Goal: Information Seeking & Learning: Learn about a topic

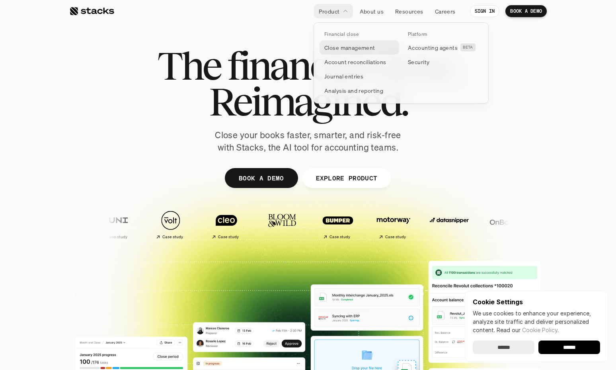
click at [335, 42] on link "Close management" at bounding box center [360, 47] width 80 height 14
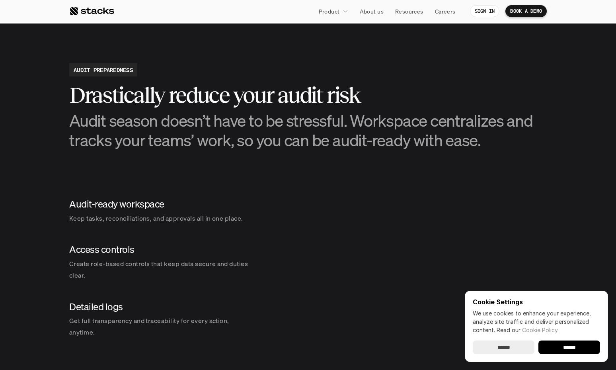
scroll to position [836, 0]
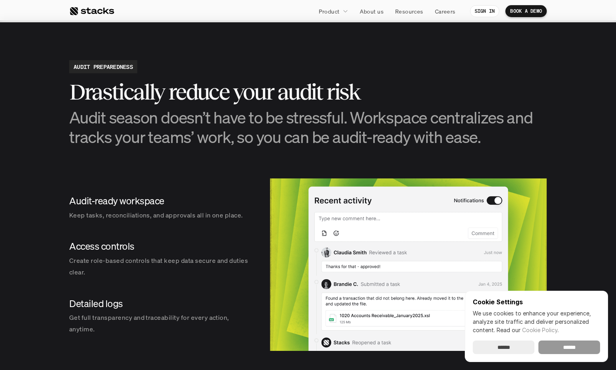
click at [566, 346] on input "******" at bounding box center [569, 347] width 62 height 14
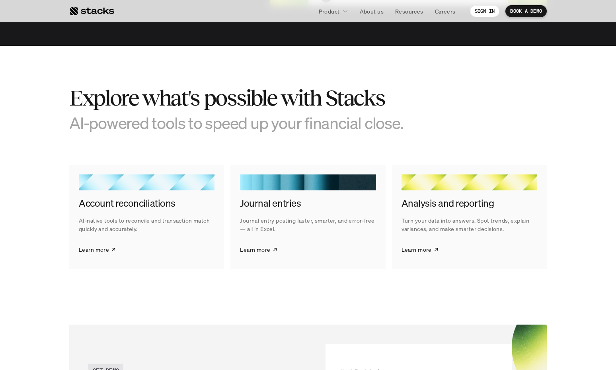
scroll to position [1194, 0]
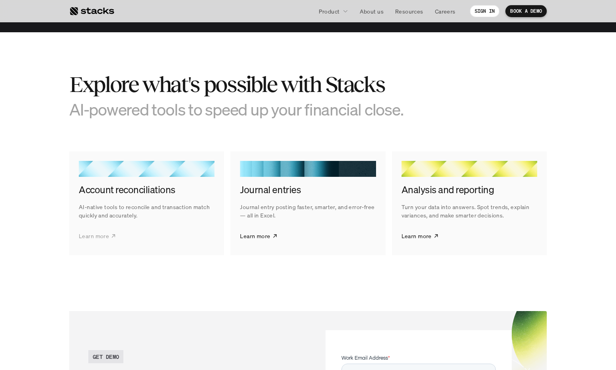
click at [103, 235] on p "Learn more" at bounding box center [94, 236] width 30 height 8
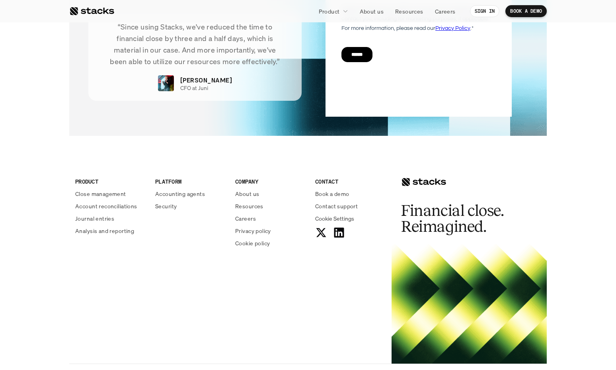
scroll to position [1943, 0]
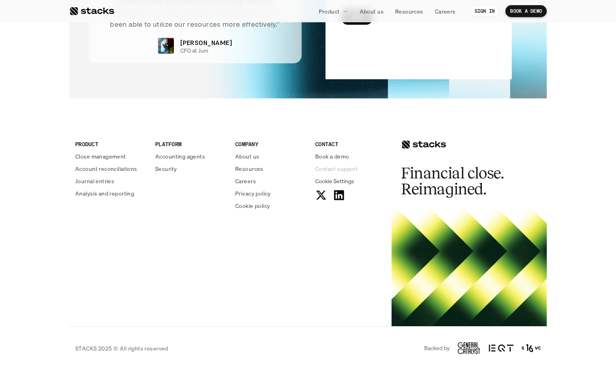
click at [341, 169] on p "Contact support" at bounding box center [336, 168] width 43 height 8
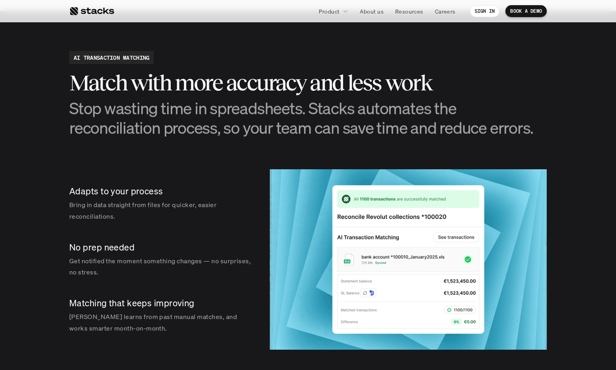
scroll to position [1067, 0]
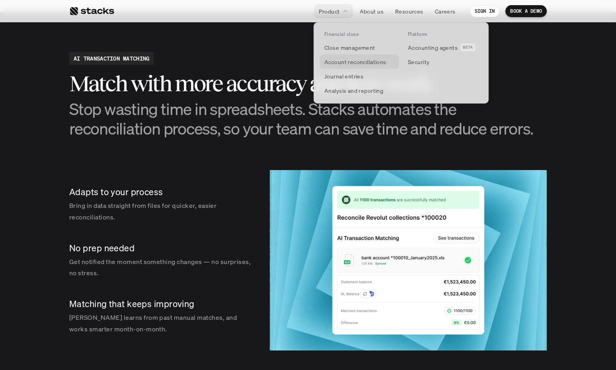
click at [346, 62] on p "Account reconciliations" at bounding box center [355, 62] width 62 height 8
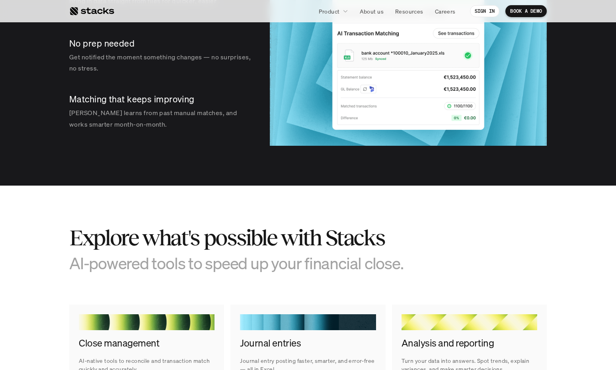
scroll to position [1273, 0]
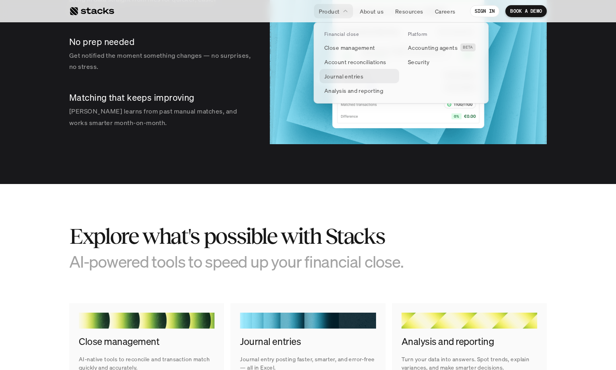
click at [339, 78] on p "Journal entries" at bounding box center [343, 76] width 39 height 8
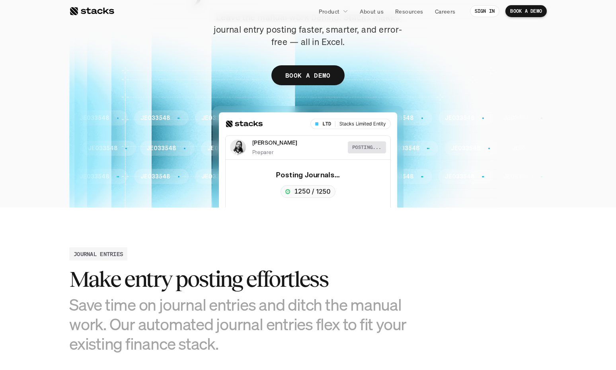
scroll to position [159, 0]
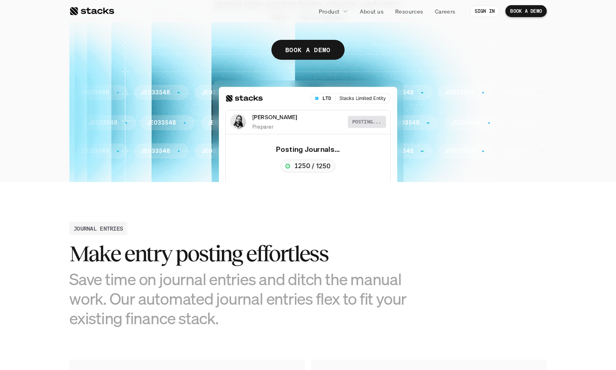
click at [265, 223] on div "JOURNAL ENTRIES Make entry posting effortless Save time on journal entries and …" at bounding box center [308, 275] width 478 height 106
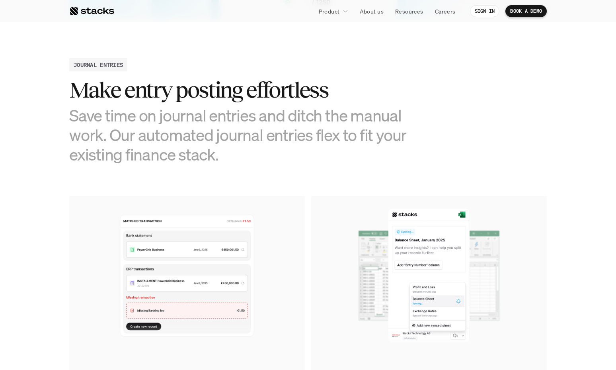
scroll to position [318, 0]
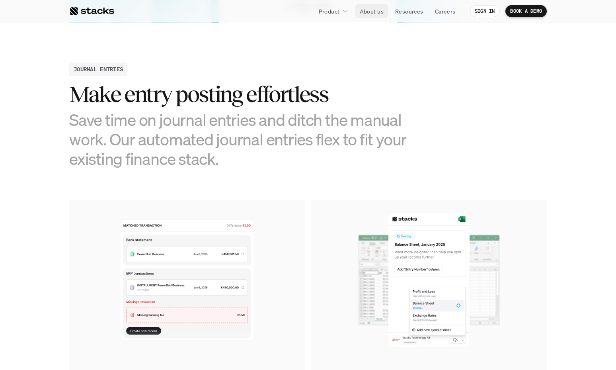
click at [367, 12] on p "About us" at bounding box center [372, 11] width 24 height 8
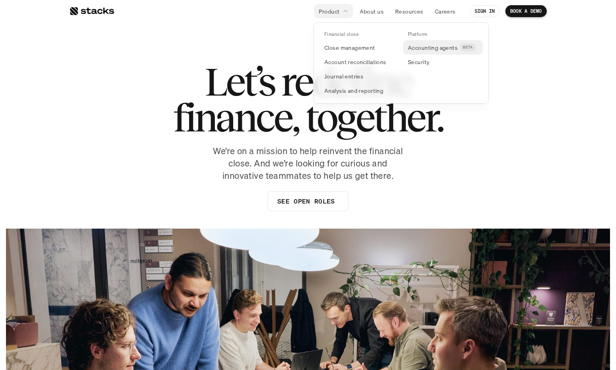
click at [431, 47] on p "Accounting agents" at bounding box center [433, 47] width 50 height 8
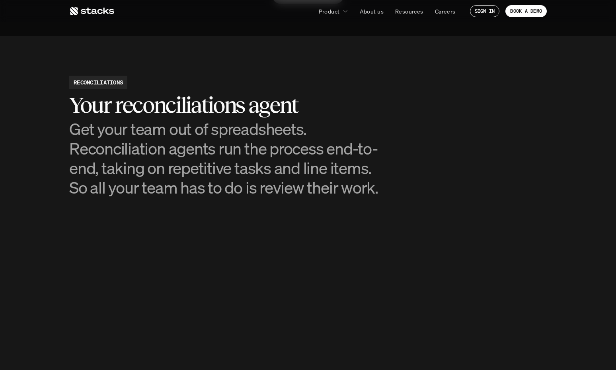
scroll to position [756, 0]
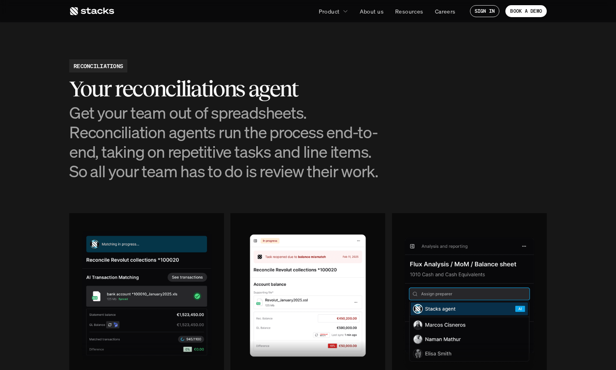
click at [283, 178] on h3 "Get your team out of spreadsheets. Reconciliation agents run the process end-to…" at bounding box center [228, 142] width 318 height 78
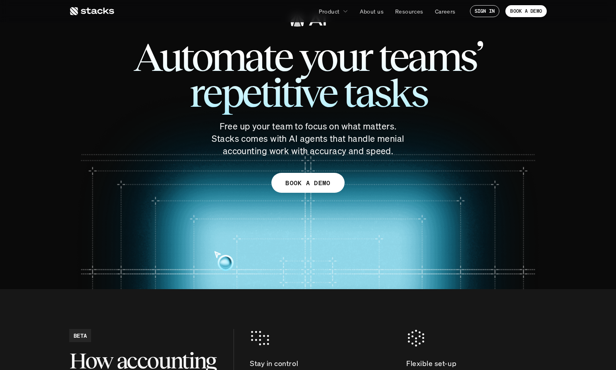
scroll to position [0, 0]
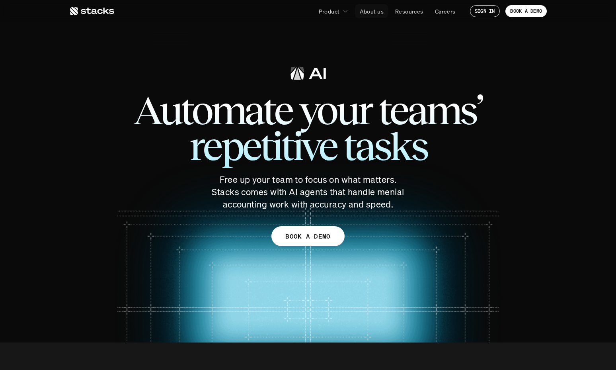
click at [372, 13] on p "About us" at bounding box center [372, 11] width 24 height 8
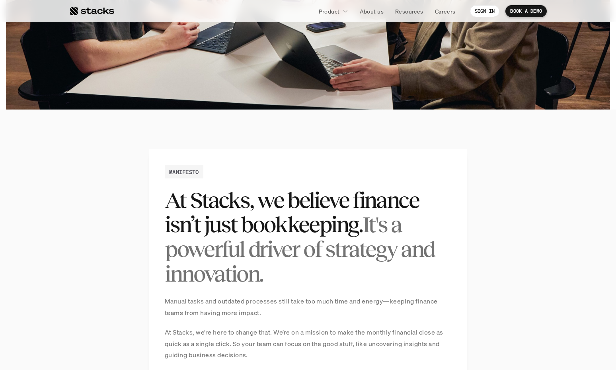
scroll to position [239, 0]
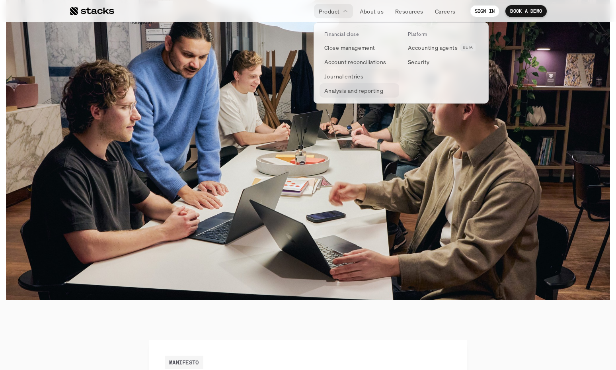
click at [345, 77] on p "Journal entries" at bounding box center [343, 76] width 39 height 8
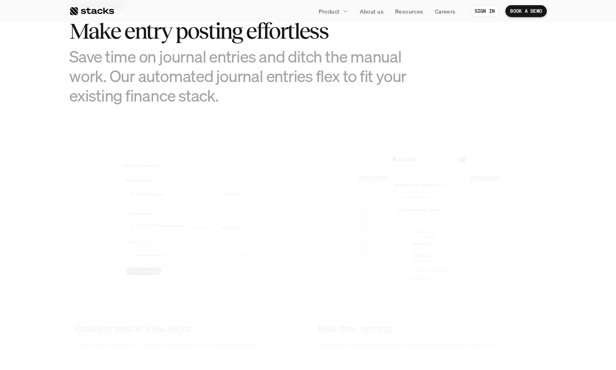
scroll to position [438, 0]
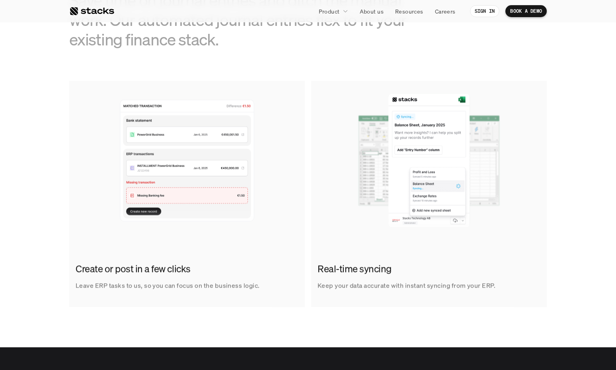
click at [159, 142] on img at bounding box center [187, 160] width 236 height 159
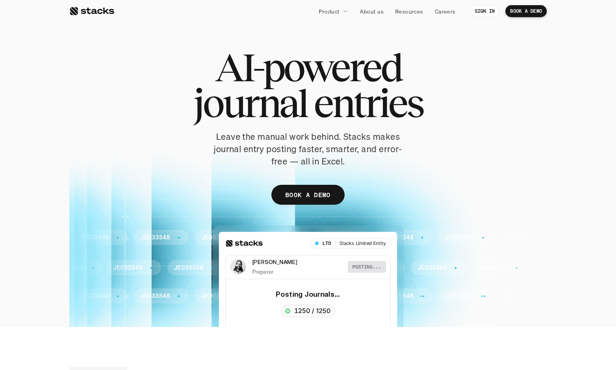
scroll to position [0, 0]
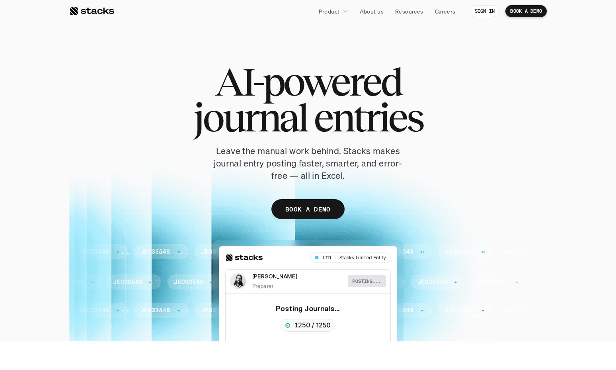
click at [105, 11] on div at bounding box center [91, 11] width 45 height 10
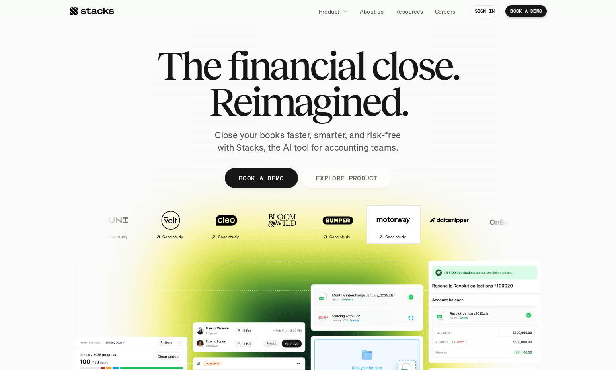
click at [379, 234] on div "Case study" at bounding box center [392, 237] width 27 height 8
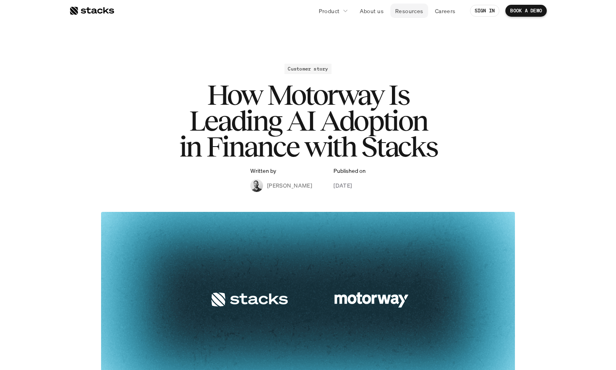
click at [409, 12] on p "Resources" at bounding box center [409, 11] width 28 height 8
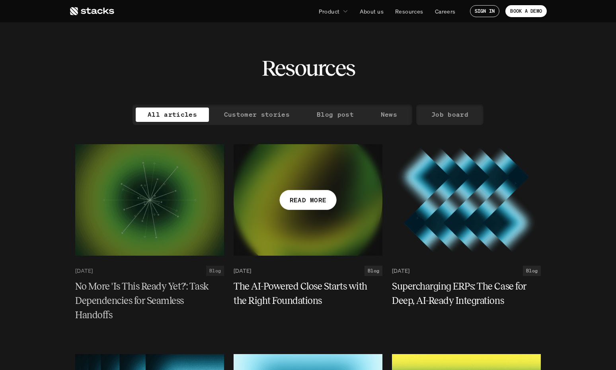
click at [299, 180] on div at bounding box center [308, 199] width 149 height 111
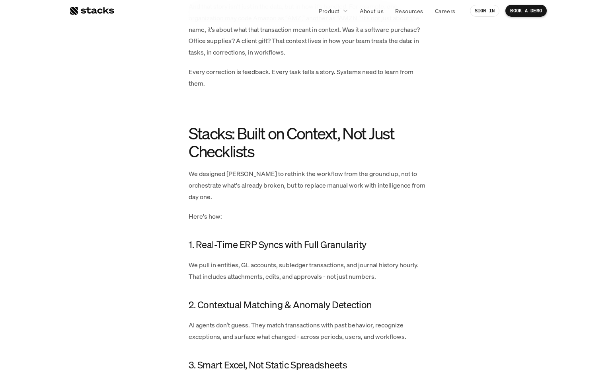
scroll to position [915, 0]
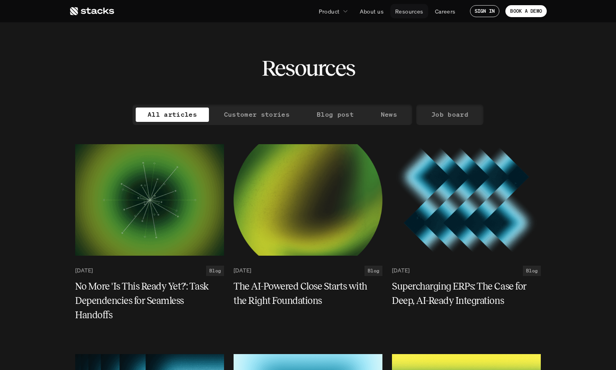
click at [402, 10] on p "Resources" at bounding box center [409, 11] width 28 height 8
click at [271, 118] on p "Customer stories" at bounding box center [257, 115] width 66 height 12
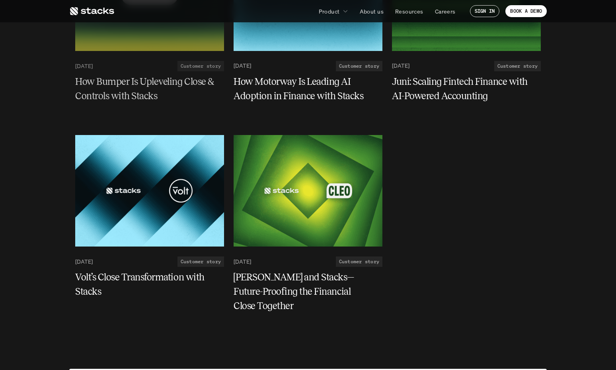
scroll to position [239, 0]
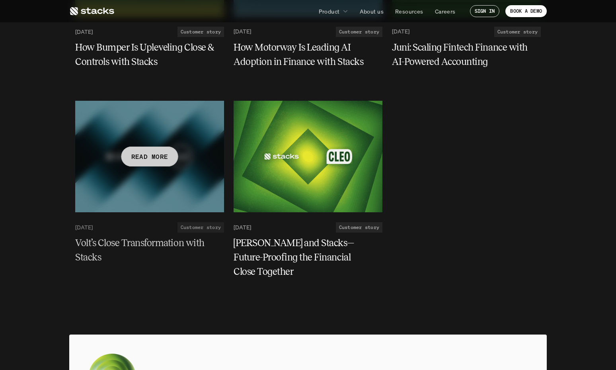
click at [166, 236] on h5 "Volt’s Close Transformation with Stacks" at bounding box center [144, 250] width 139 height 29
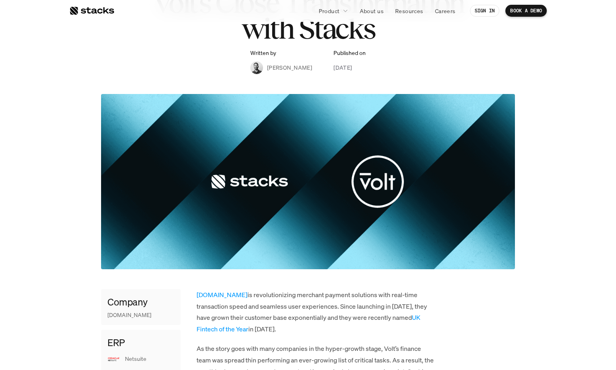
scroll to position [239, 0]
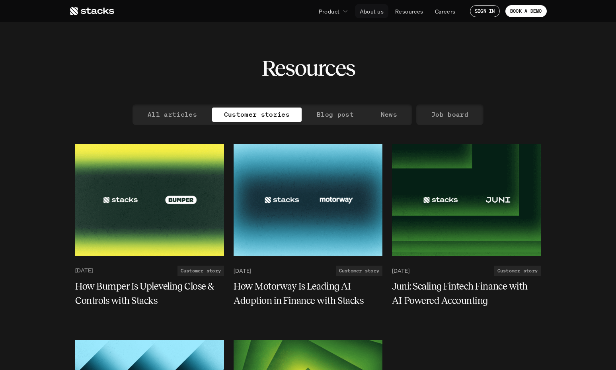
click at [381, 13] on p "About us" at bounding box center [372, 11] width 24 height 8
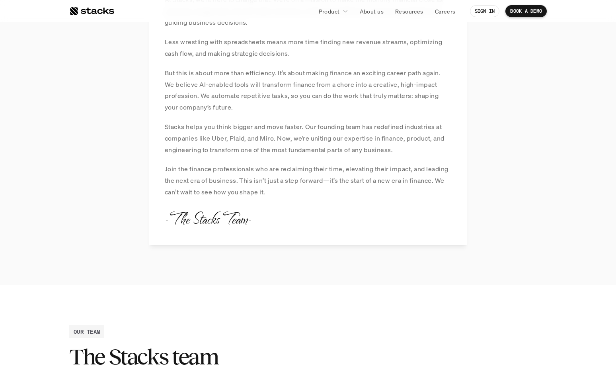
scroll to position [796, 0]
